Goal: Information Seeking & Learning: Learn about a topic

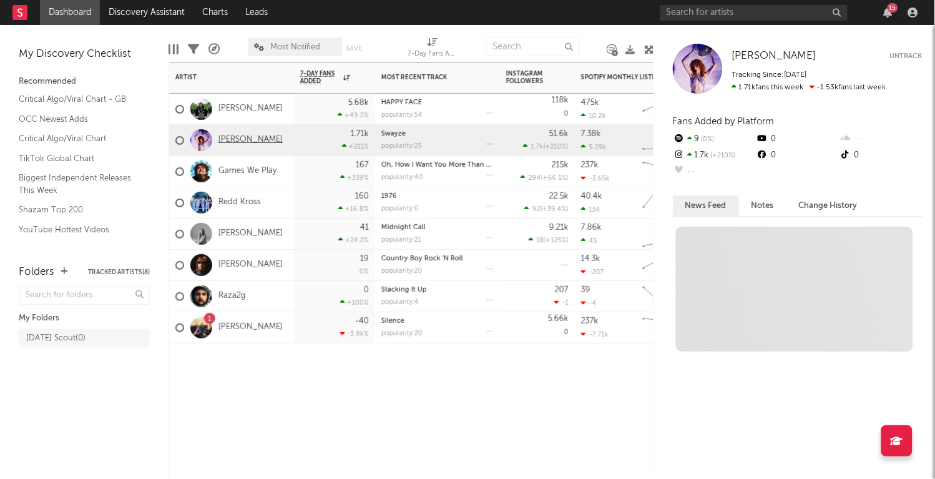
click at [252, 144] on link "[PERSON_NAME]" at bounding box center [251, 140] width 64 height 11
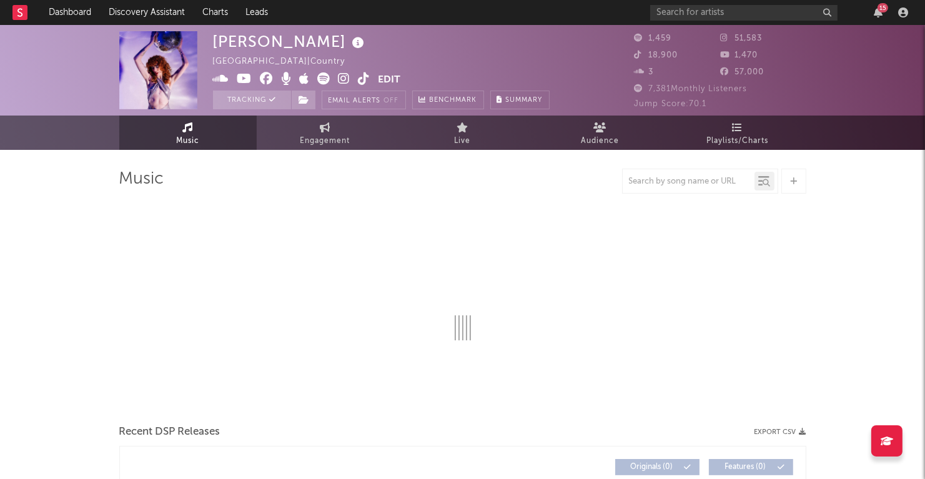
select select "6m"
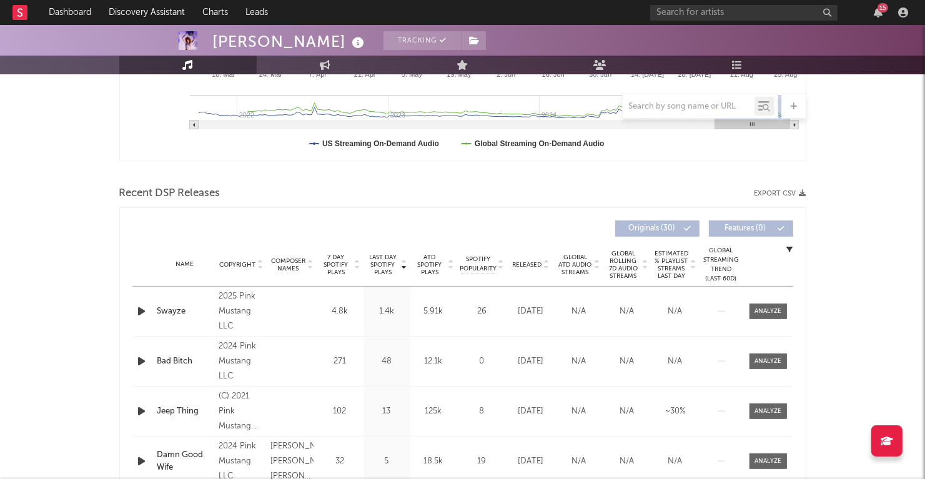
scroll to position [385, 0]
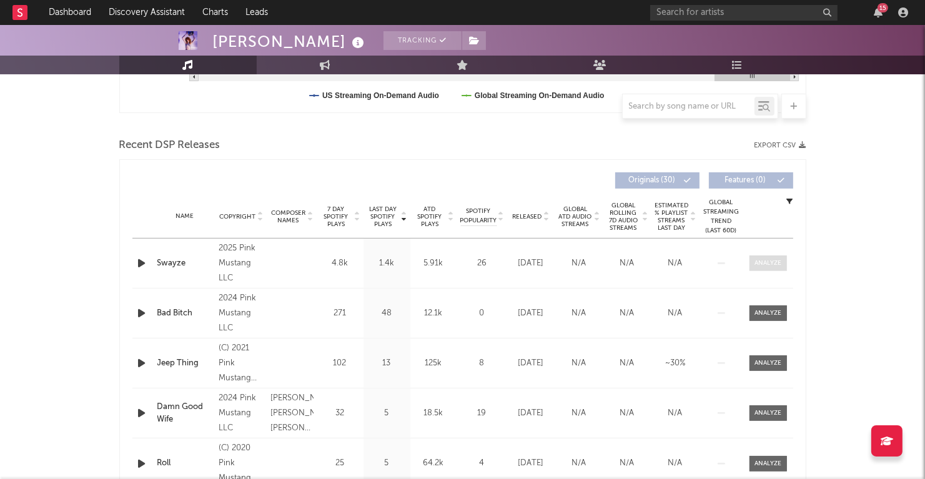
click at [761, 265] on div at bounding box center [767, 262] width 27 height 9
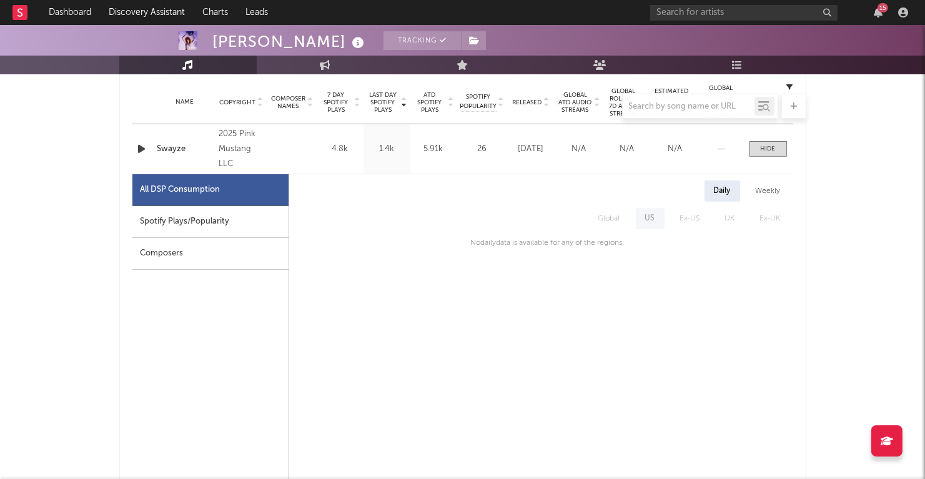
scroll to position [465, 0]
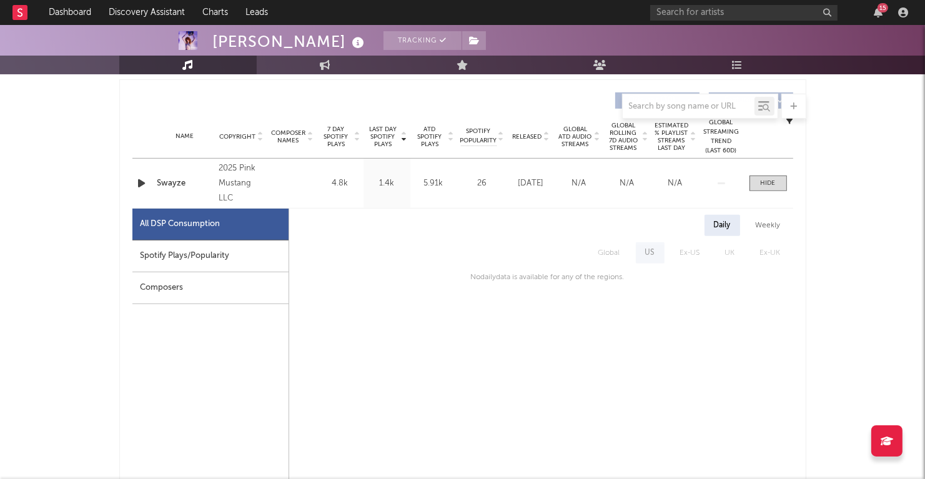
click at [238, 254] on div "Spotify Plays/Popularity" at bounding box center [210, 256] width 156 height 32
select select "1w"
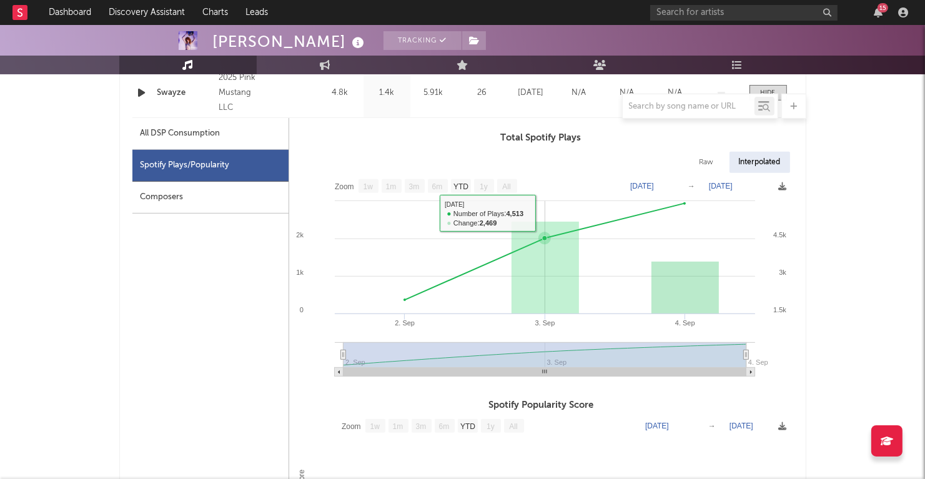
scroll to position [556, 0]
click at [205, 192] on div "Composers" at bounding box center [210, 198] width 156 height 32
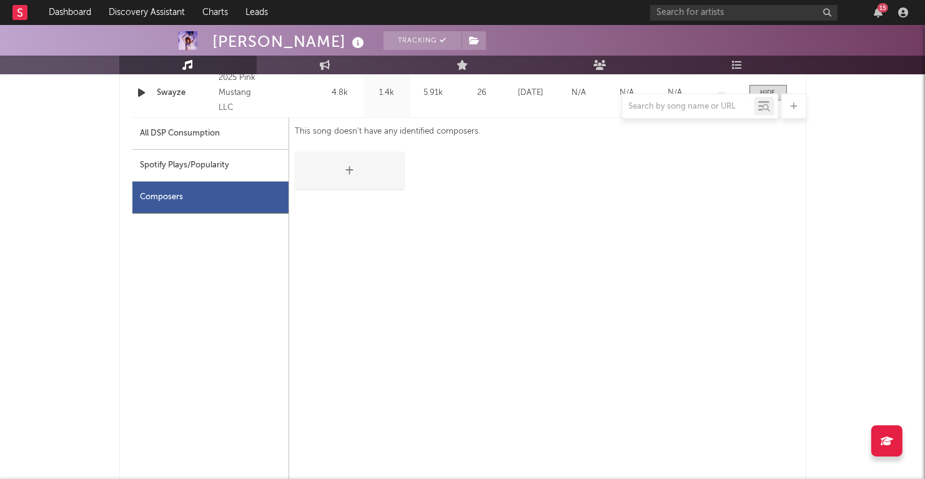
click at [205, 155] on div "Spotify Plays/Popularity" at bounding box center [210, 166] width 156 height 32
select select "1w"
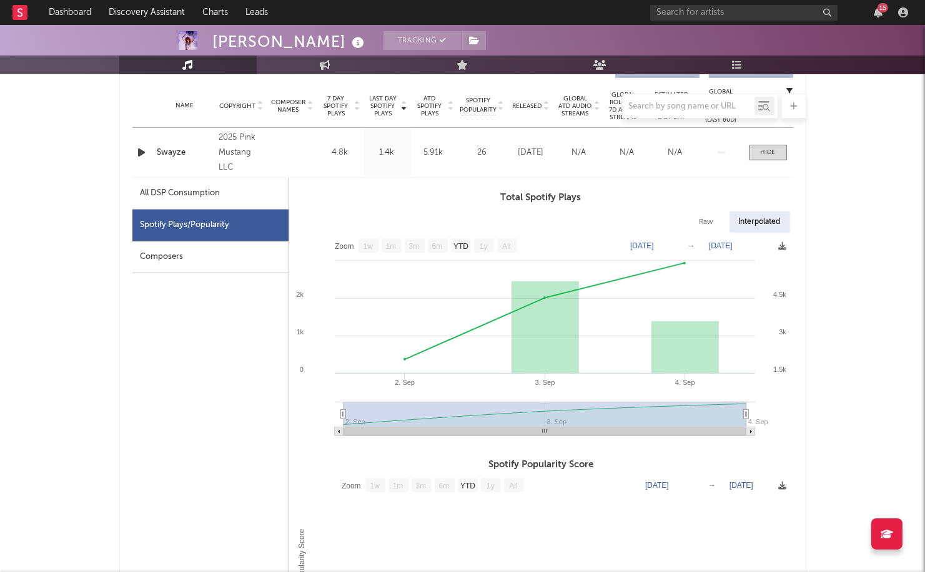
scroll to position [493, 0]
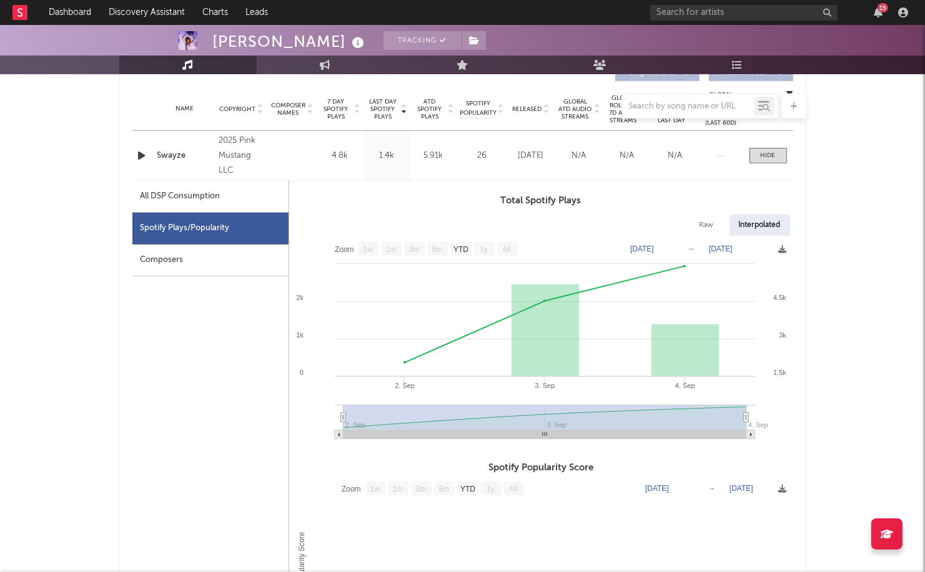
click at [231, 42] on div "[PERSON_NAME]" at bounding box center [290, 41] width 155 height 21
click at [175, 42] on div at bounding box center [462, 11] width 925 height 125
